Goal: Task Accomplishment & Management: Manage account settings

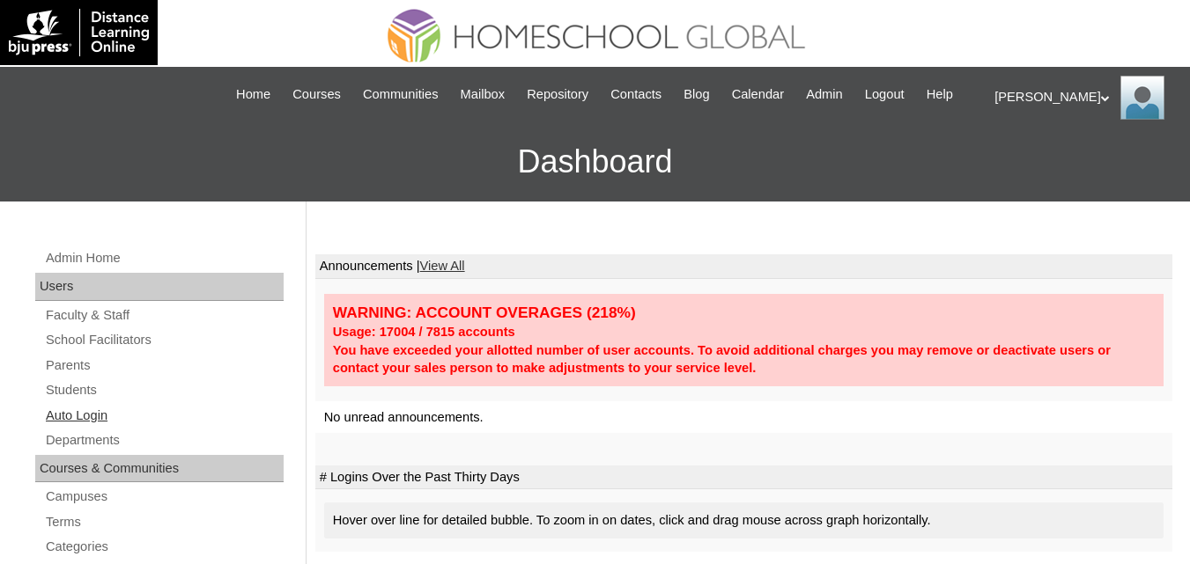
click at [76, 427] on link "Auto Login" at bounding box center [164, 416] width 240 height 22
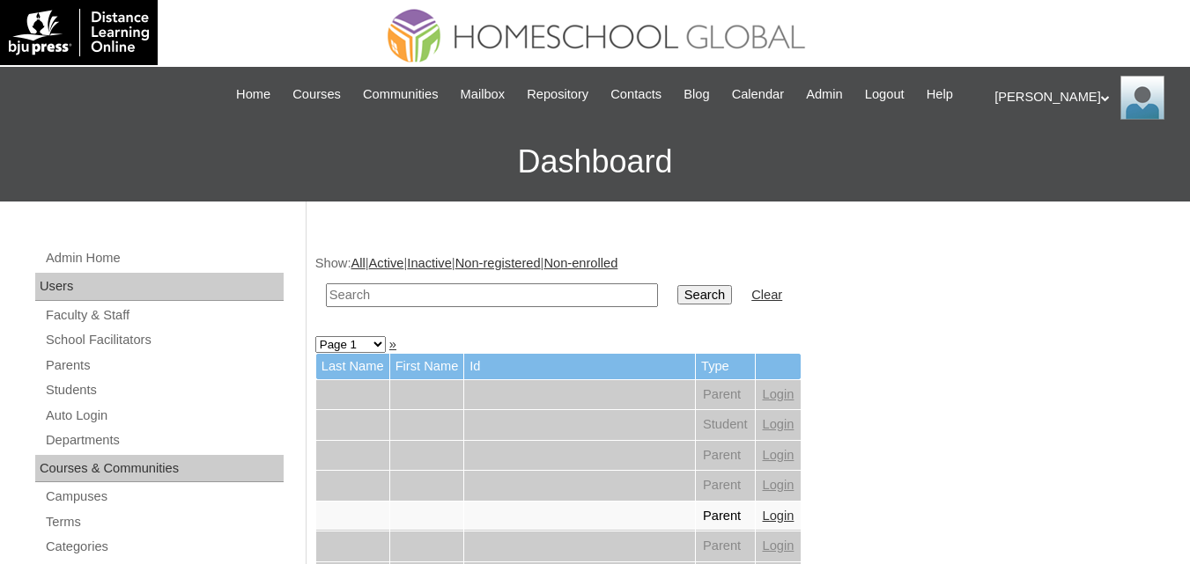
click at [111, 112] on div "Ariane My Profile My Settings Logout |N|Staff|| Skip to Main Content Skip to Su…" at bounding box center [595, 134] width 1190 height 135
click at [61, 402] on link "Students" at bounding box center [164, 391] width 240 height 22
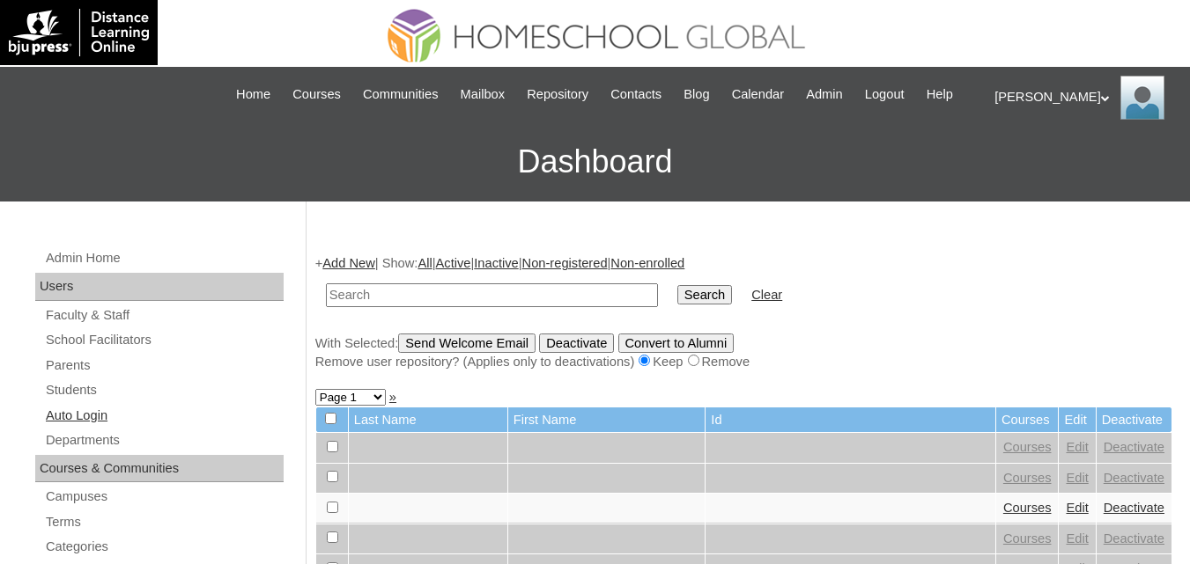
click at [63, 427] on link "Auto Login" at bounding box center [164, 416] width 240 height 22
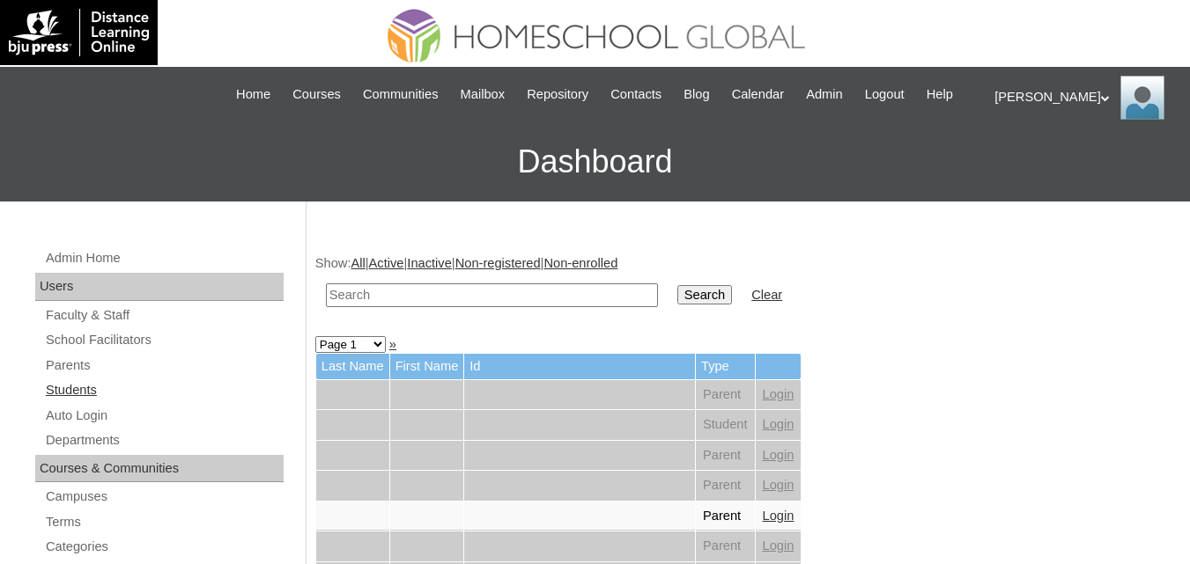
click at [80, 402] on link "Students" at bounding box center [164, 391] width 240 height 22
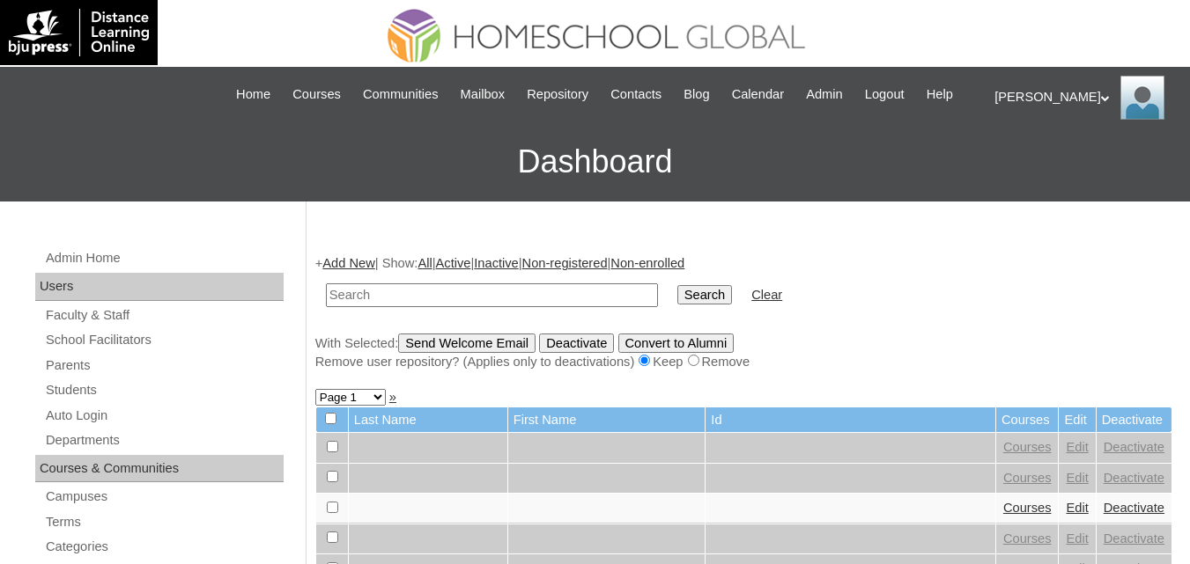
click at [391, 303] on td at bounding box center [492, 295] width 350 height 41
click at [396, 307] on input "text" at bounding box center [492, 296] width 332 height 24
paste input "[PERSON_NAME]"
type input "[PERSON_NAME]"
click at [677, 305] on input "Search" at bounding box center [704, 294] width 55 height 19
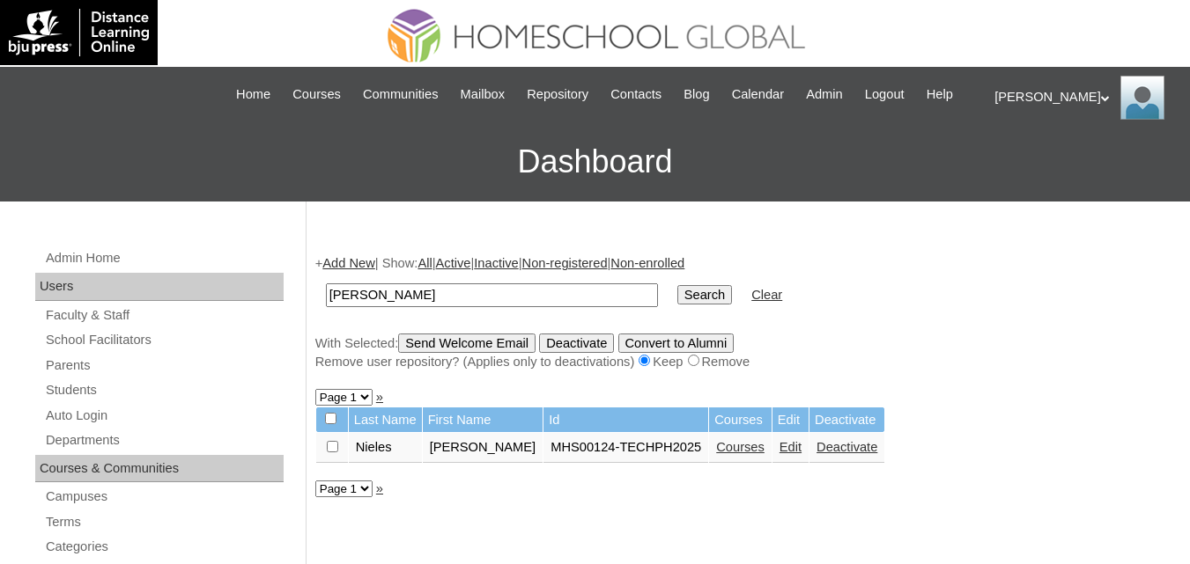
click at [723, 454] on link "Courses" at bounding box center [740, 447] width 48 height 14
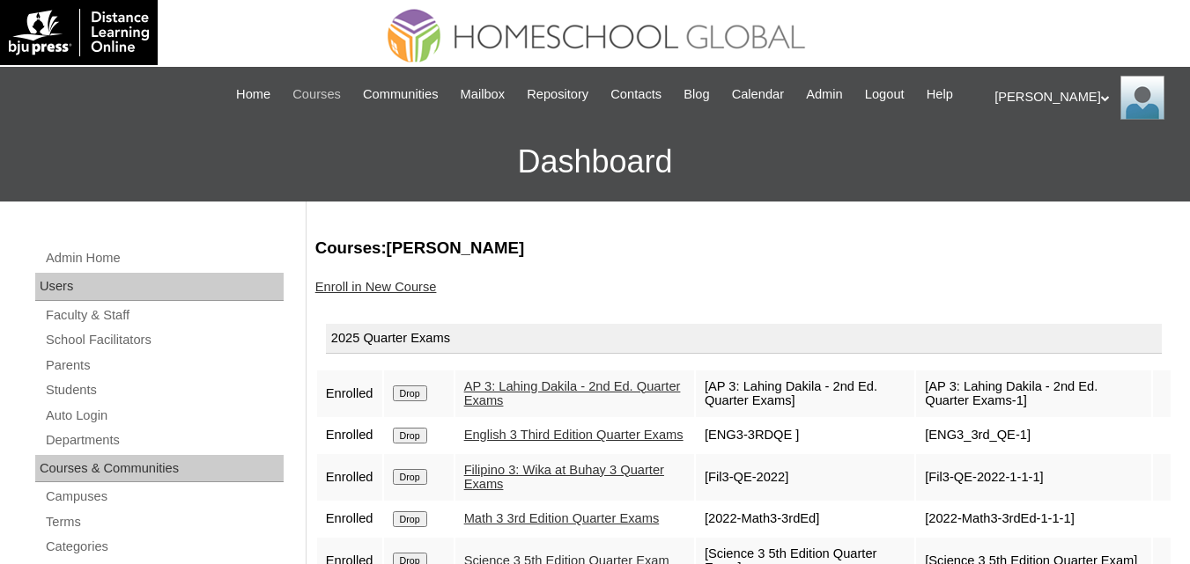
click at [328, 91] on span "Courses" at bounding box center [316, 95] width 48 height 20
